Goal: Entertainment & Leisure: Consume media (video, audio)

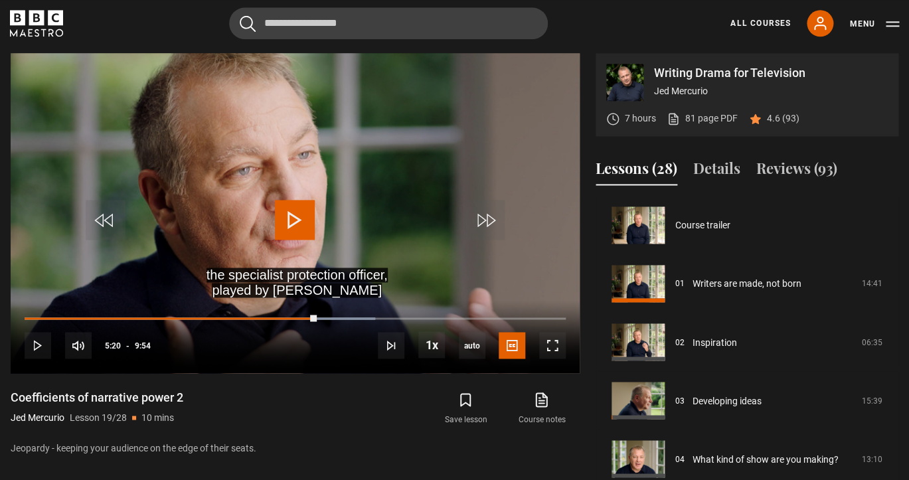
scroll to position [1407, 0]
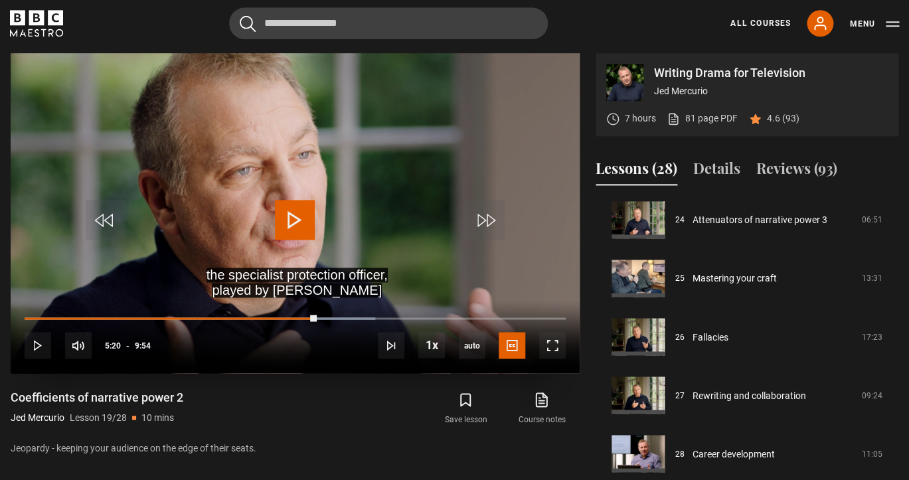
click at [293, 220] on span "Video Player" at bounding box center [295, 220] width 40 height 40
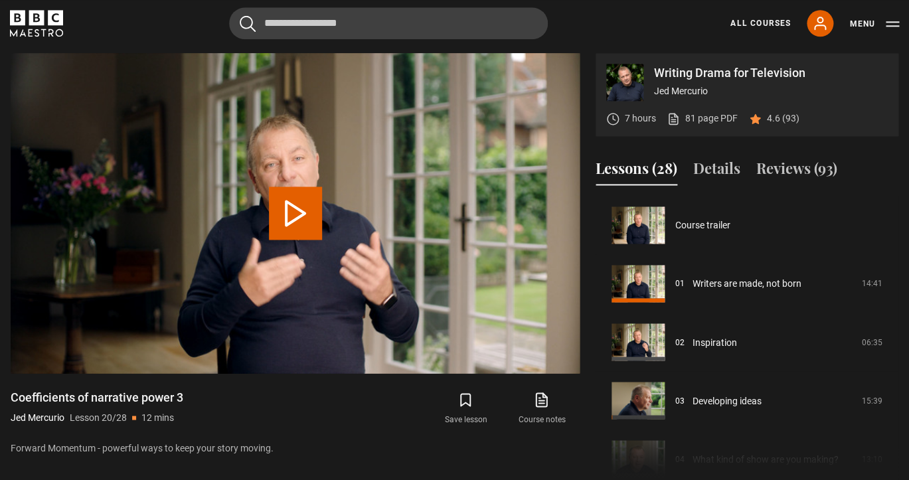
scroll to position [1110, 0]
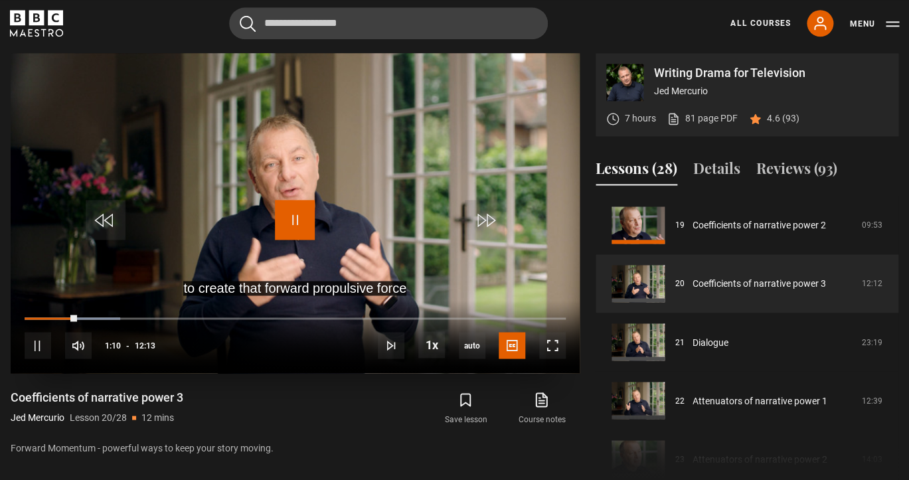
click at [302, 217] on span "Video Player" at bounding box center [295, 220] width 40 height 40
click at [295, 212] on span "Video Player" at bounding box center [295, 220] width 40 height 40
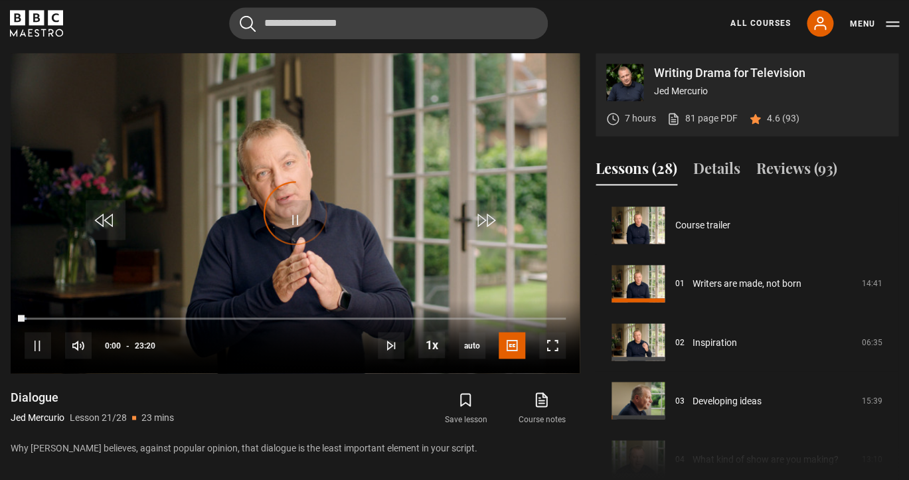
scroll to position [1168, 0]
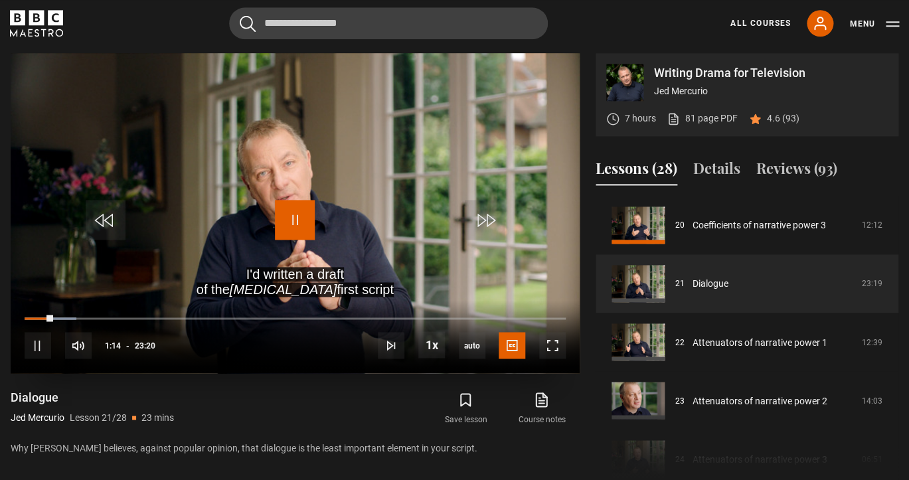
click at [298, 216] on span "Video Player" at bounding box center [295, 220] width 40 height 40
click at [293, 220] on span "Video Player" at bounding box center [295, 220] width 40 height 40
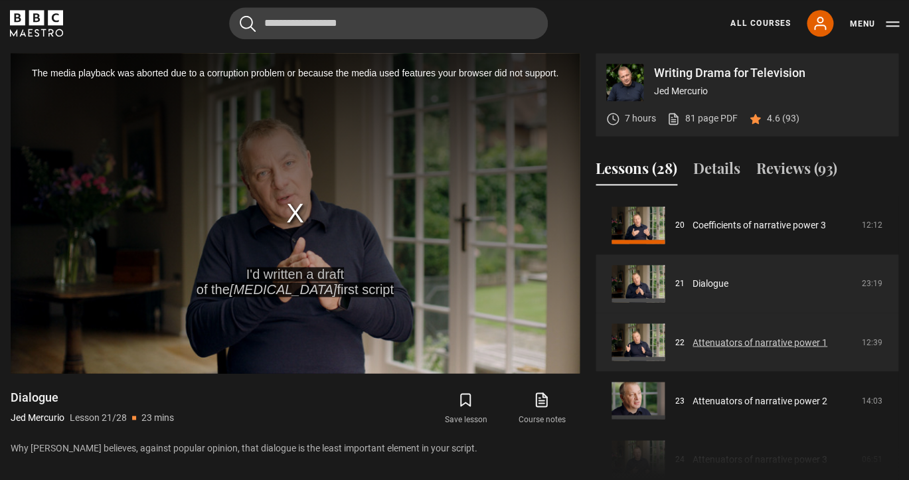
click at [719, 346] on link "Attenuators of narrative power 1" at bounding box center [759, 342] width 135 height 14
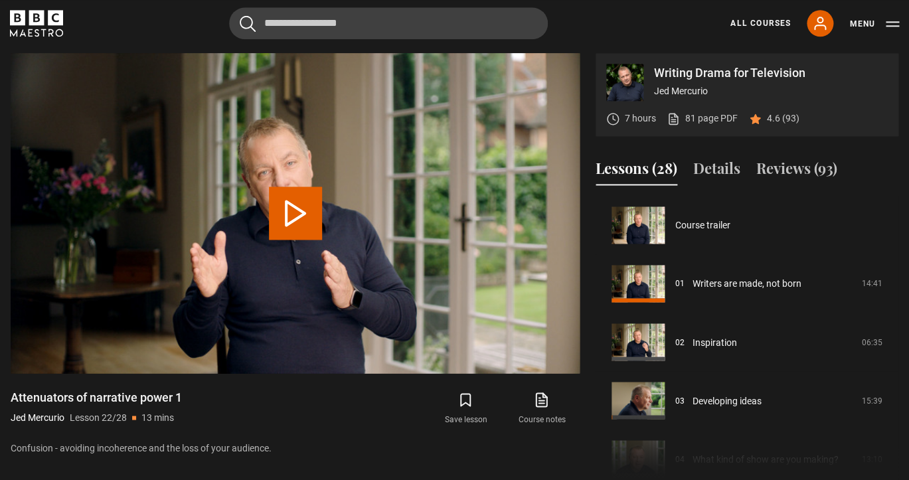
scroll to position [1226, 0]
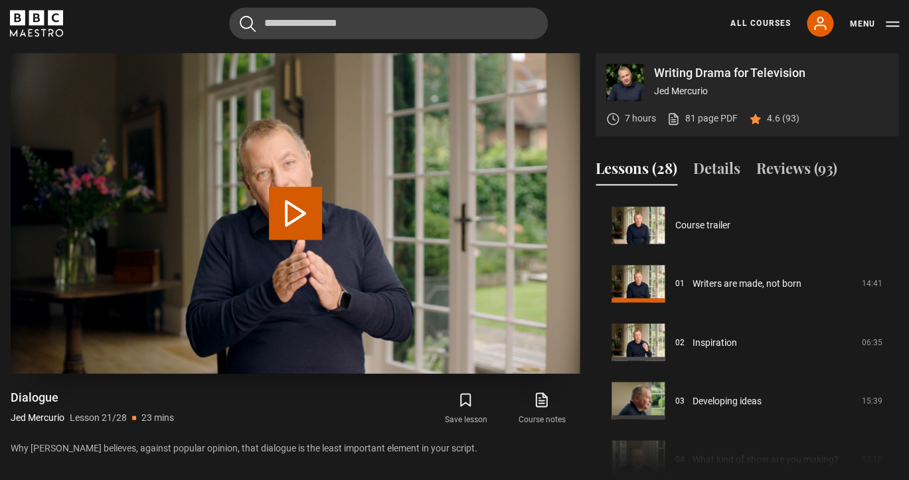
scroll to position [1168, 0]
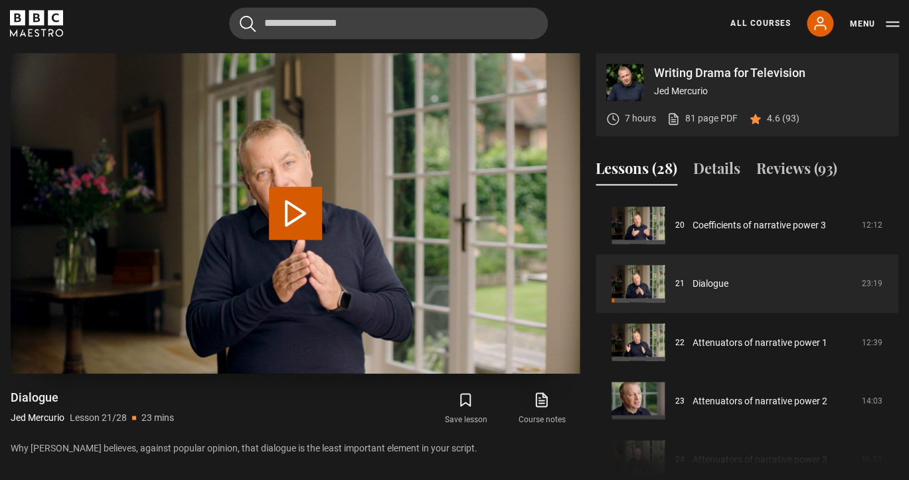
click at [300, 214] on button "Play Lesson Dialogue" at bounding box center [295, 212] width 53 height 53
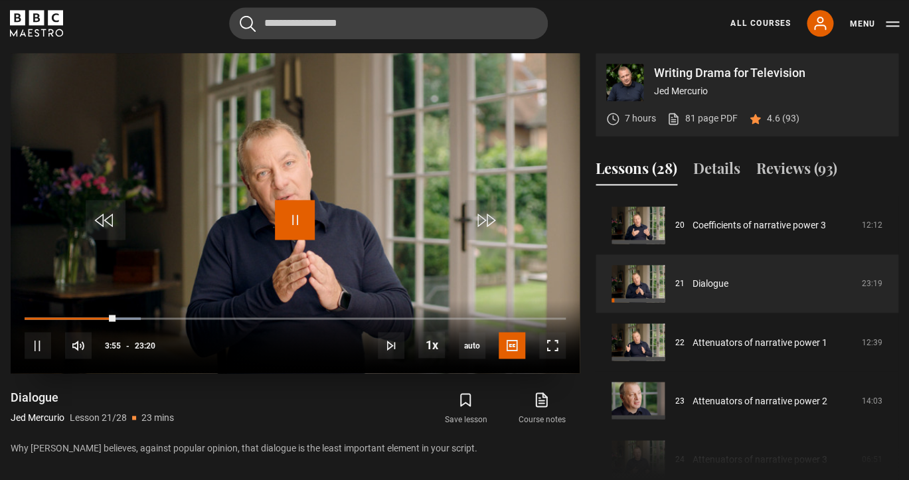
click at [292, 215] on span "Video Player" at bounding box center [295, 220] width 40 height 40
click at [294, 223] on span "Video Player" at bounding box center [295, 220] width 40 height 40
click at [296, 218] on span "Video Player" at bounding box center [295, 220] width 40 height 40
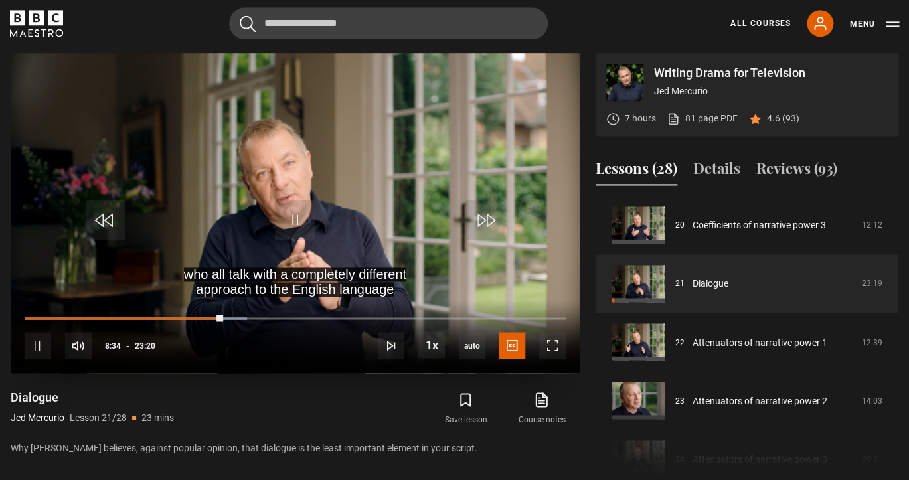
click at [321, 212] on video "Video Player" at bounding box center [295, 213] width 569 height 320
